Goal: Browse casually

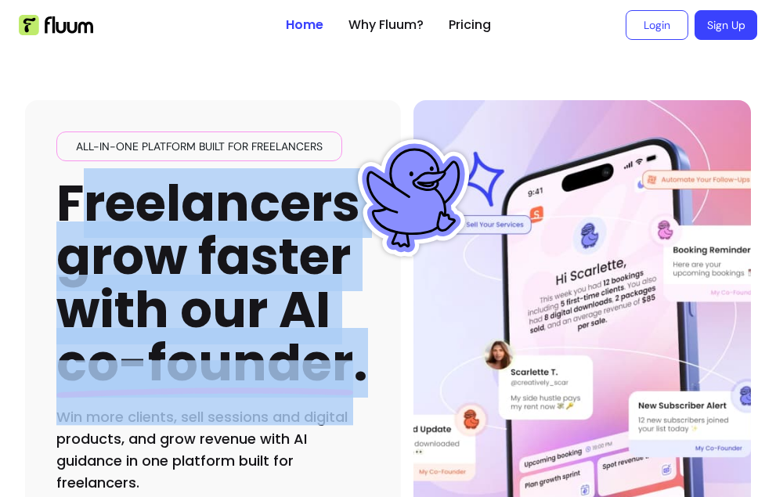
drag, startPoint x: 89, startPoint y: 190, endPoint x: 402, endPoint y: 364, distance: 358.3
click at [402, 364] on div "All-in-one platform built for freelancers Freelancers grow faster with our AI c…" at bounding box center [388, 336] width 726 height 573
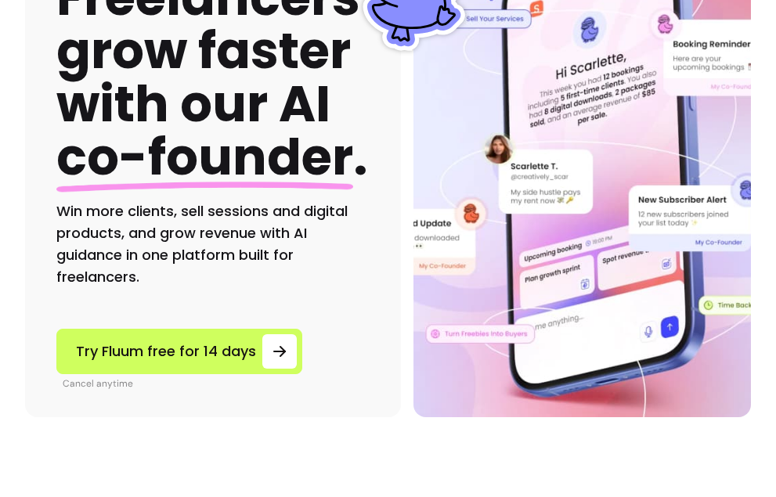
scroll to position [208, 0]
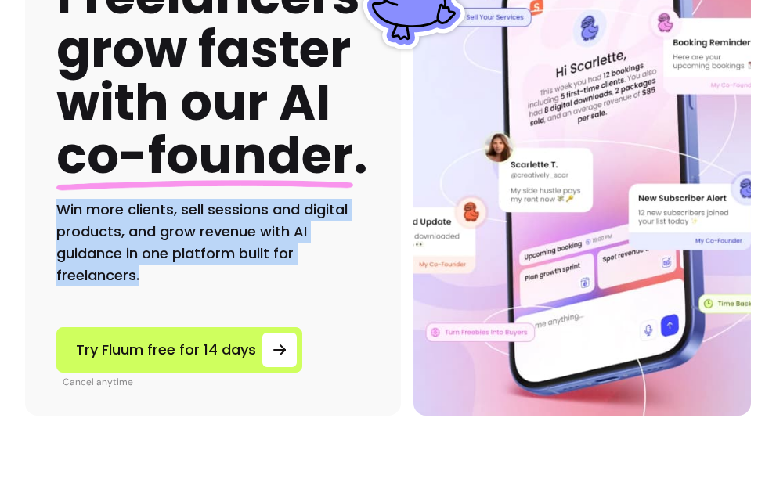
drag, startPoint x: 42, startPoint y: 197, endPoint x: 239, endPoint y: 266, distance: 208.6
click at [239, 266] on div "All-in-one platform built for freelancers Freelancers grow faster with our AI c…" at bounding box center [213, 154] width 376 height 523
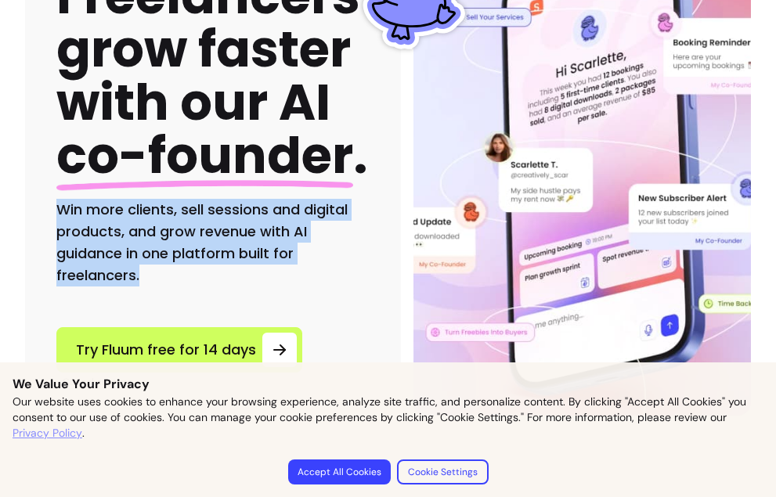
click at [239, 266] on h2 "Win more clients, sell sessions and digital products, and grow revenue with AI …" at bounding box center [212, 243] width 313 height 88
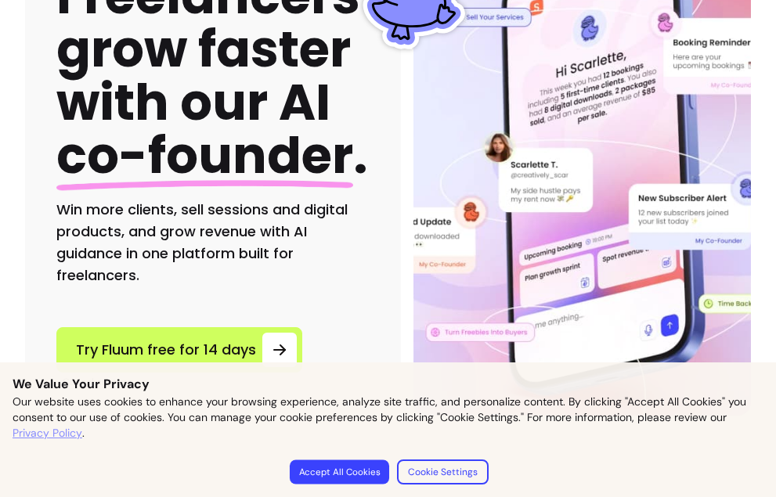
click at [328, 469] on button "Accept All Cookies" at bounding box center [338, 472] width 99 height 24
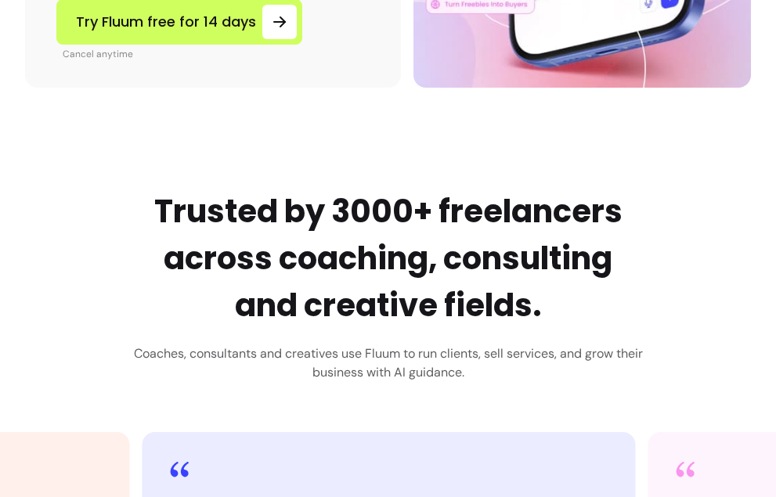
scroll to position [540, 0]
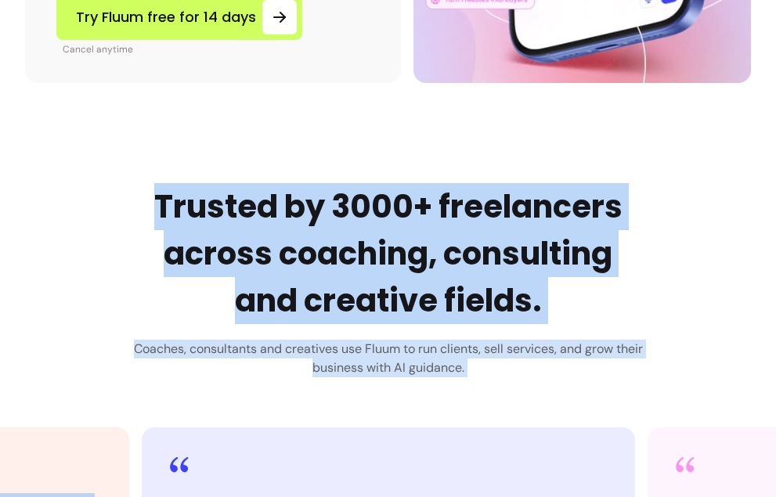
drag, startPoint x: 143, startPoint y: 200, endPoint x: 526, endPoint y: 410, distance: 436.5
click at [526, 410] on div "Trusted by 3000+ freelancers across coaching, consulting and creative fields. C…" at bounding box center [388, 458] width 1003 height 550
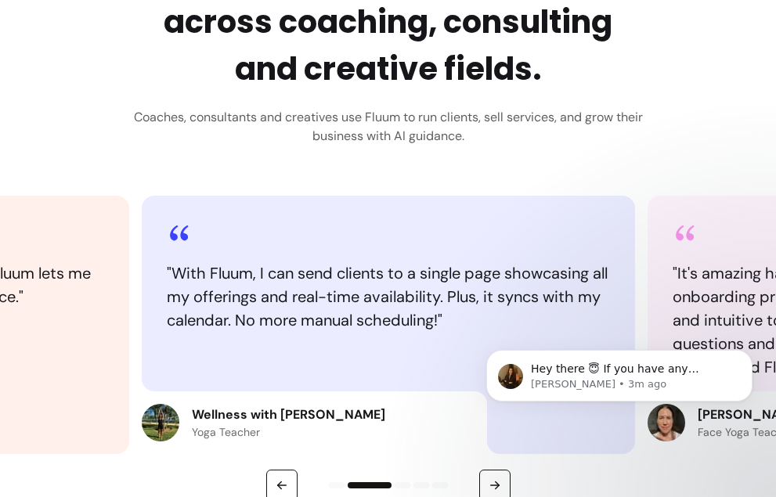
scroll to position [0, 0]
